Goal: Task Accomplishment & Management: Manage account settings

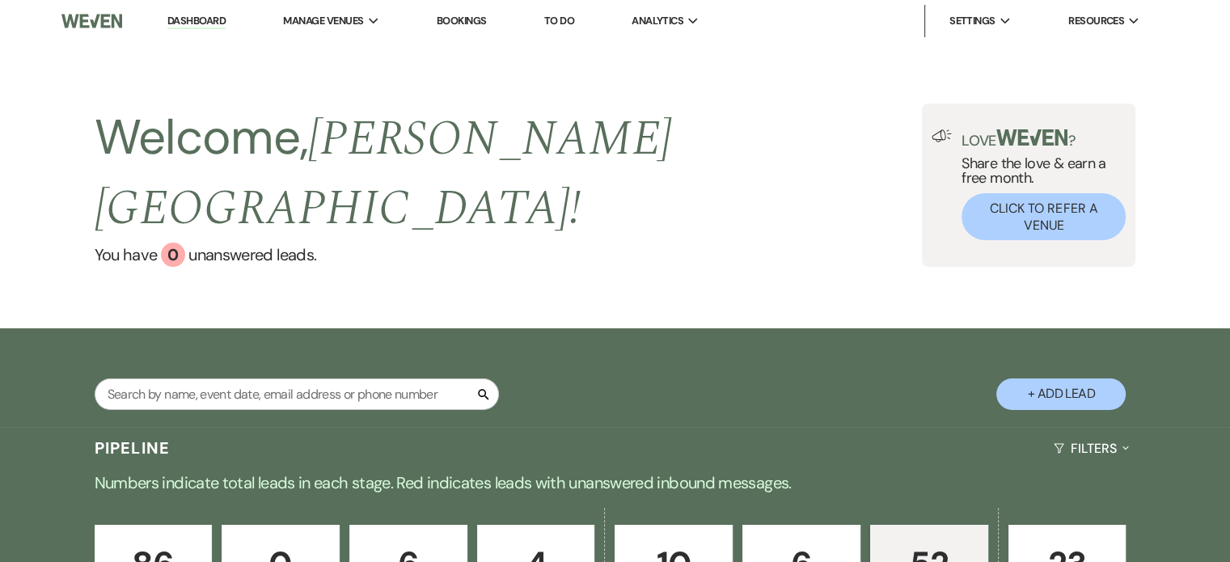
click at [901, 547] on p "52" at bounding box center [929, 564] width 97 height 54
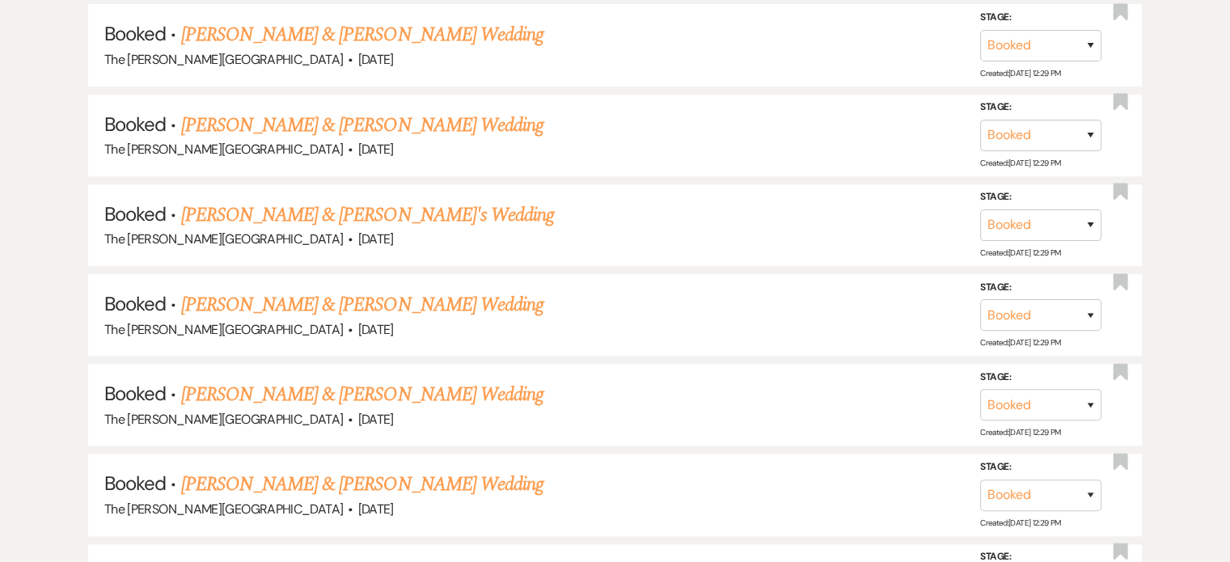
scroll to position [1048, 0]
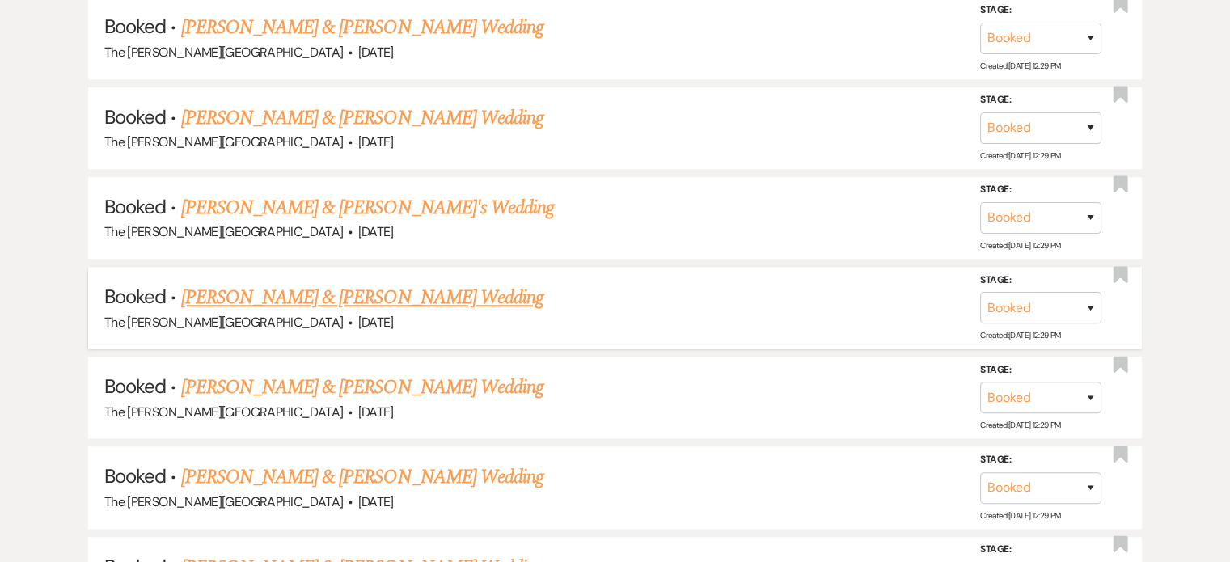
click at [463, 283] on link "[PERSON_NAME] & [PERSON_NAME] Wedding" at bounding box center [362, 297] width 362 height 29
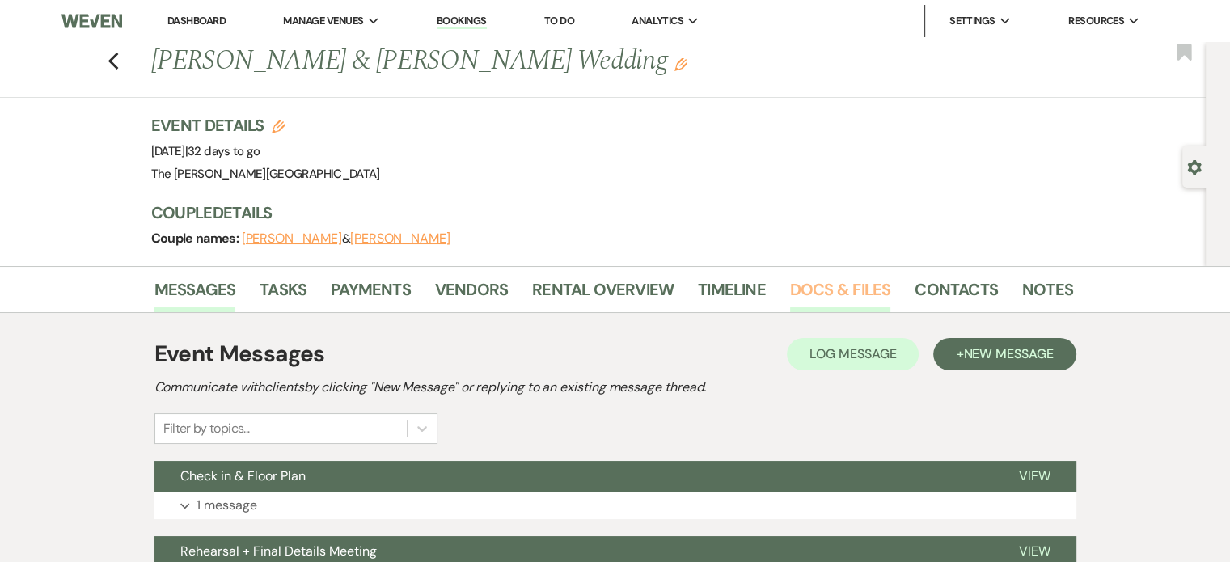
click at [802, 287] on link "Docs & Files" at bounding box center [840, 295] width 100 height 36
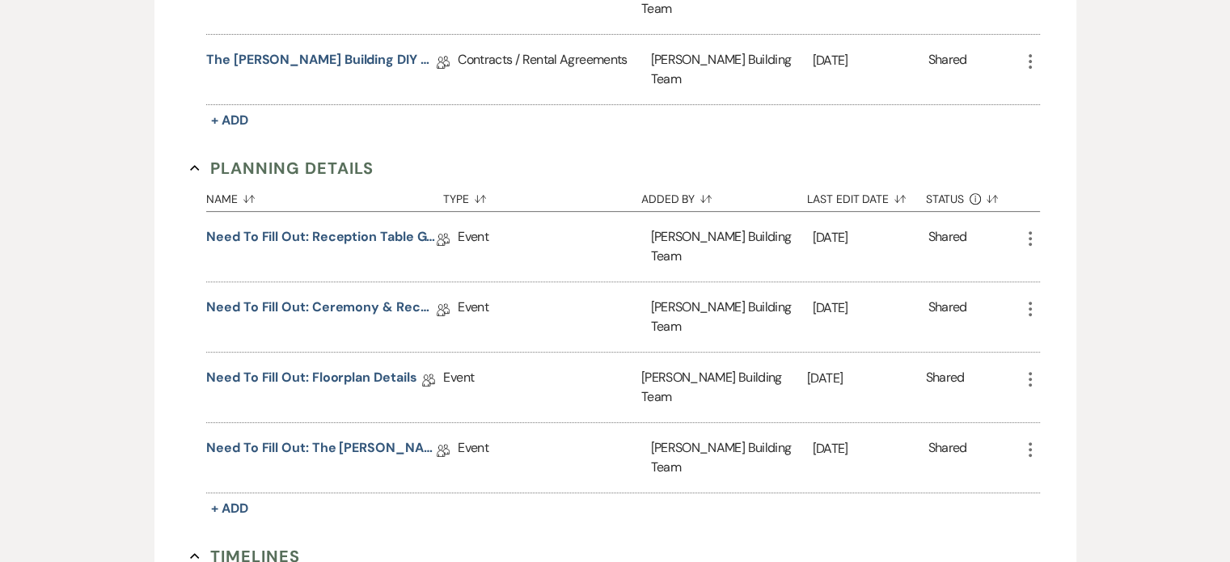
scroll to position [682, 0]
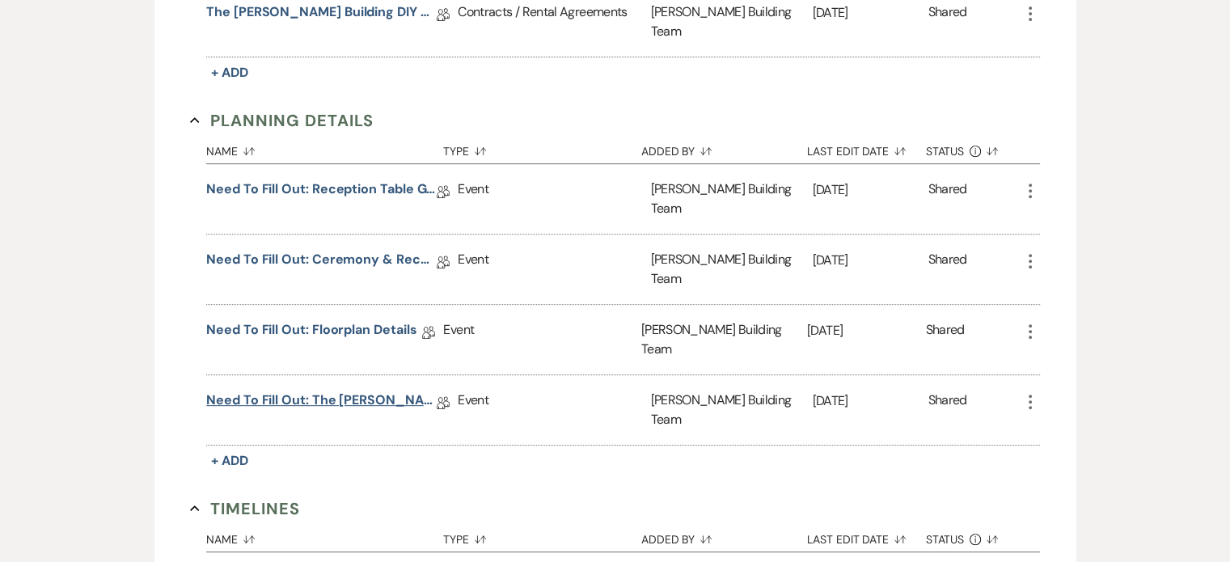
click at [336, 391] on link "Need to Fill Out: The [PERSON_NAME] Building Planning Document" at bounding box center [321, 403] width 230 height 25
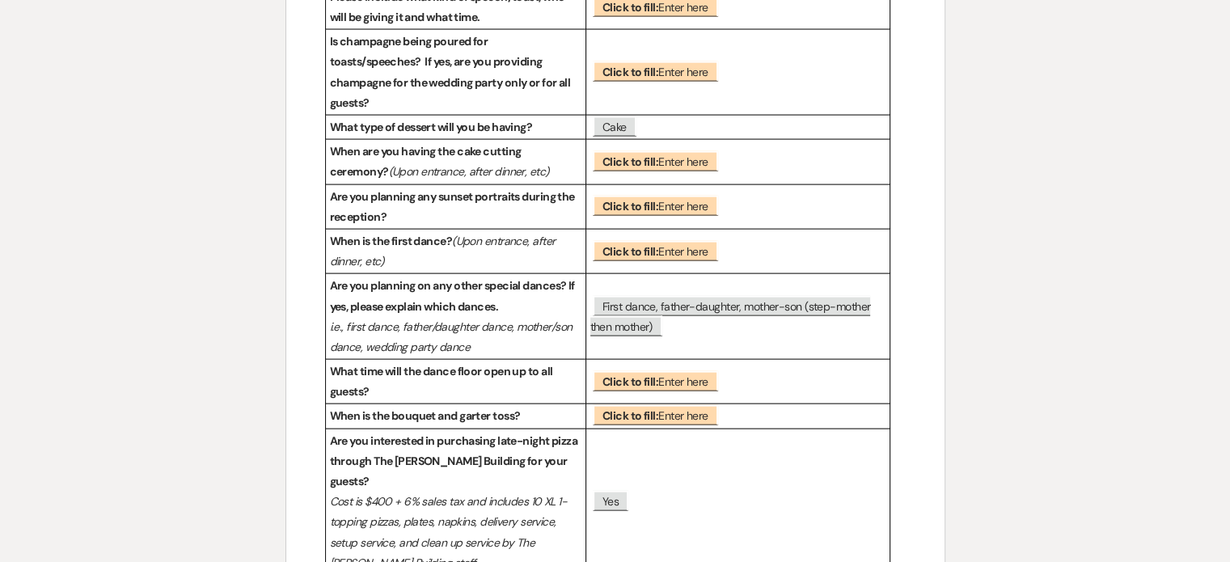
scroll to position [3535, 0]
